Goal: Download file/media

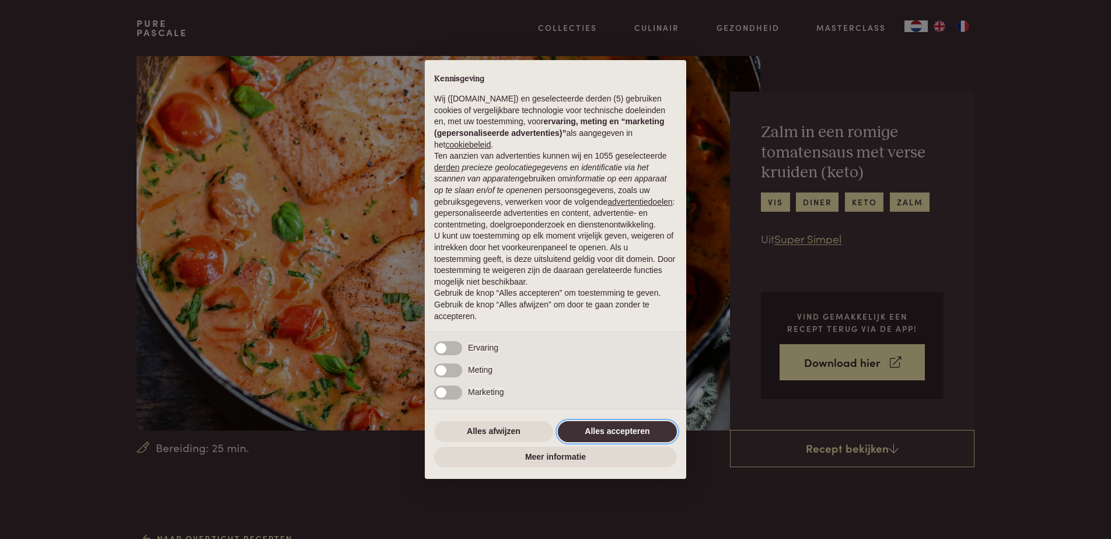
click at [625, 429] on button "Alles accepteren" at bounding box center [617, 431] width 119 height 21
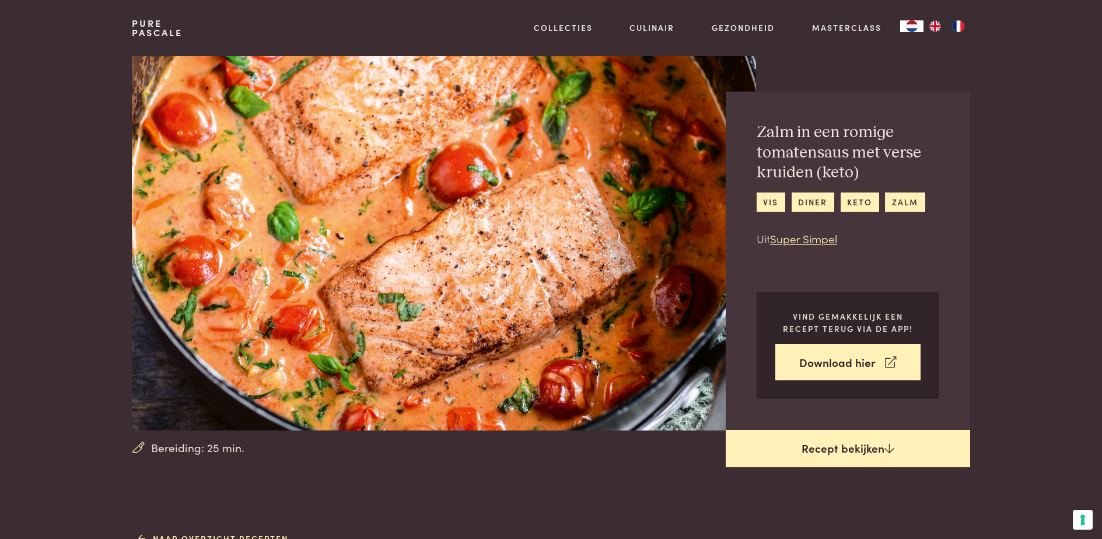
click at [847, 443] on link "Recept bekijken" at bounding box center [848, 448] width 244 height 37
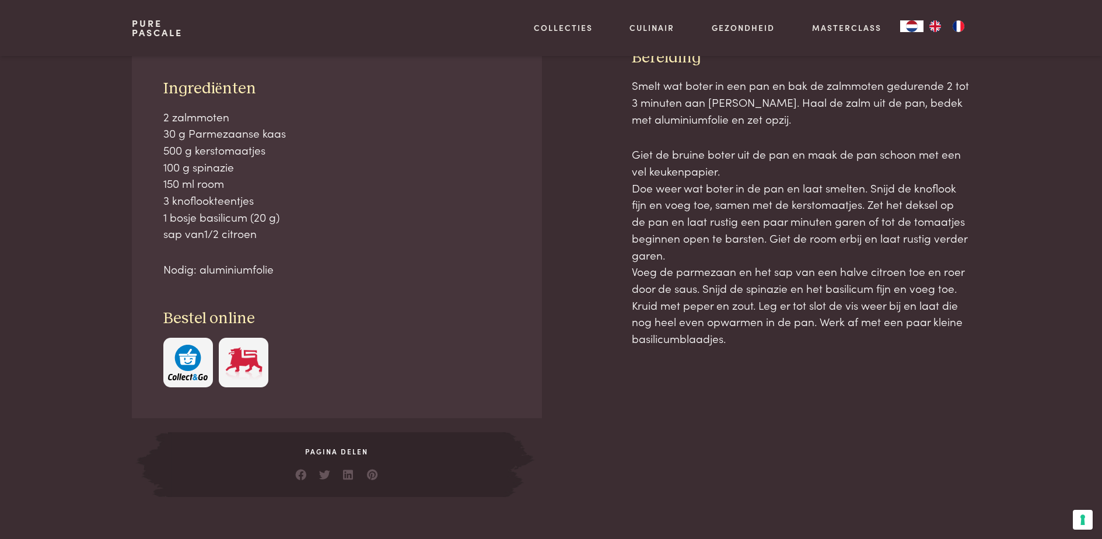
scroll to position [528, 0]
click at [331, 443] on div "Pagina delen" at bounding box center [336, 464] width 337 height 65
click at [335, 449] on span "Pagina delen" at bounding box center [336, 451] width 337 height 10
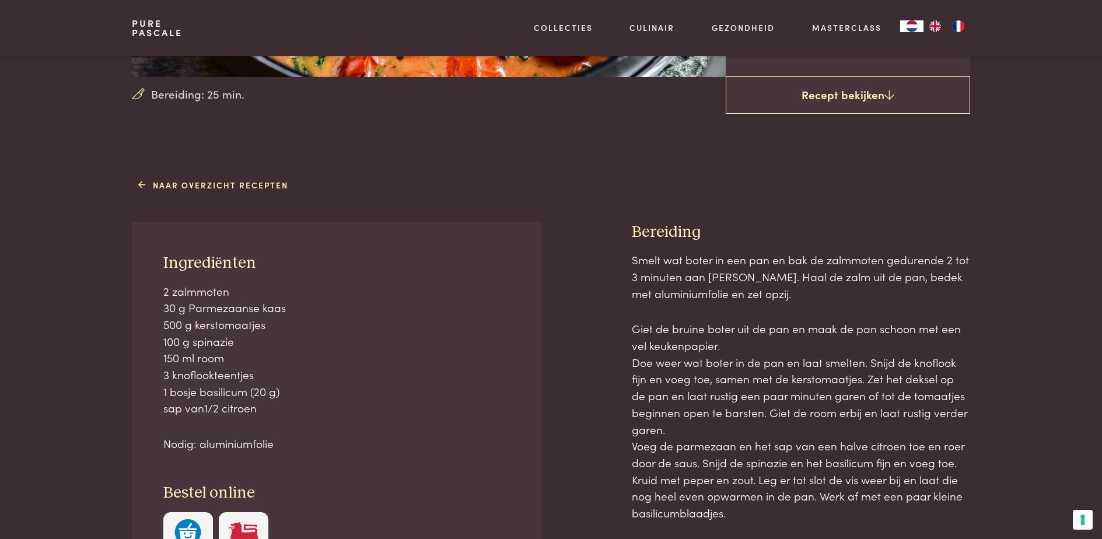
scroll to position [237, 0]
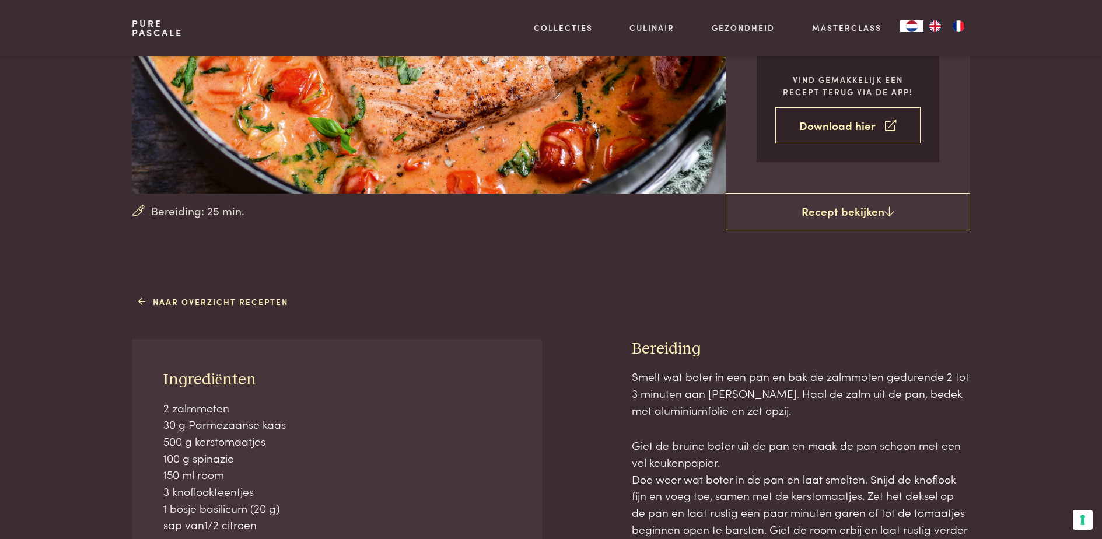
click at [841, 136] on link "Download hier" at bounding box center [847, 125] width 145 height 37
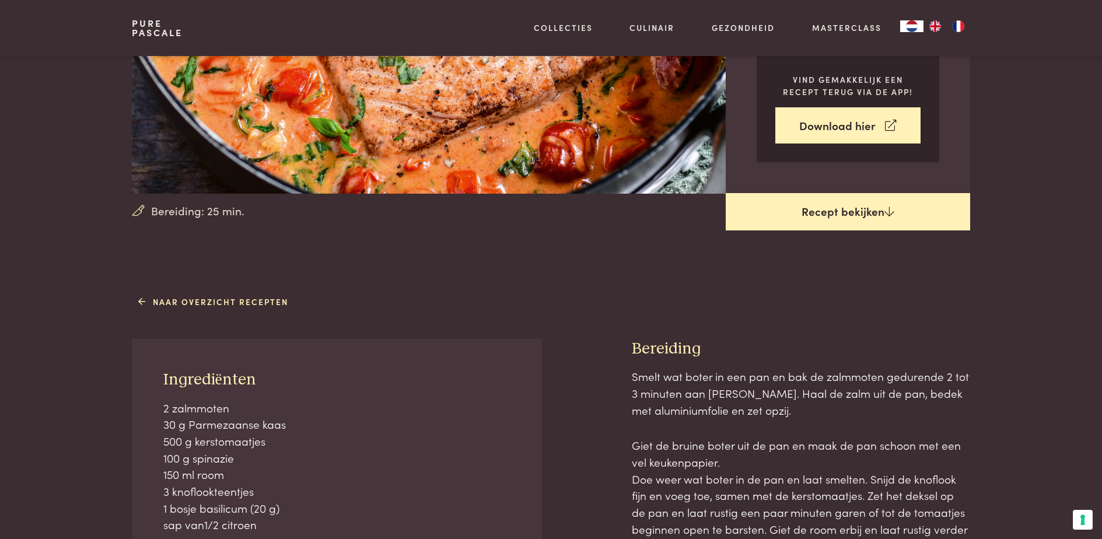
click at [871, 220] on link "Recept bekijken" at bounding box center [848, 211] width 244 height 37
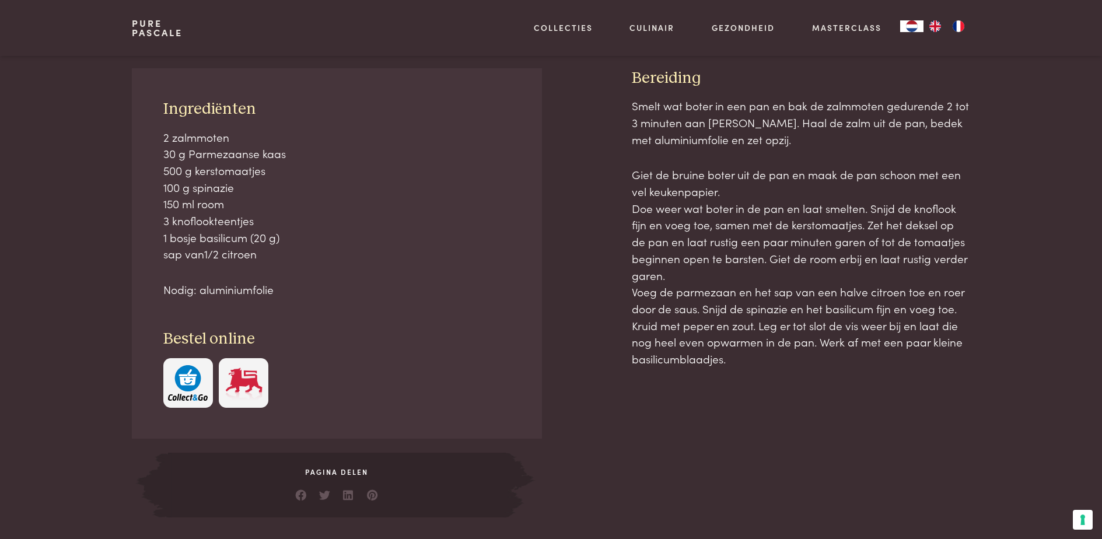
scroll to position [528, 0]
